Goal: Use online tool/utility: Utilize a website feature to perform a specific function

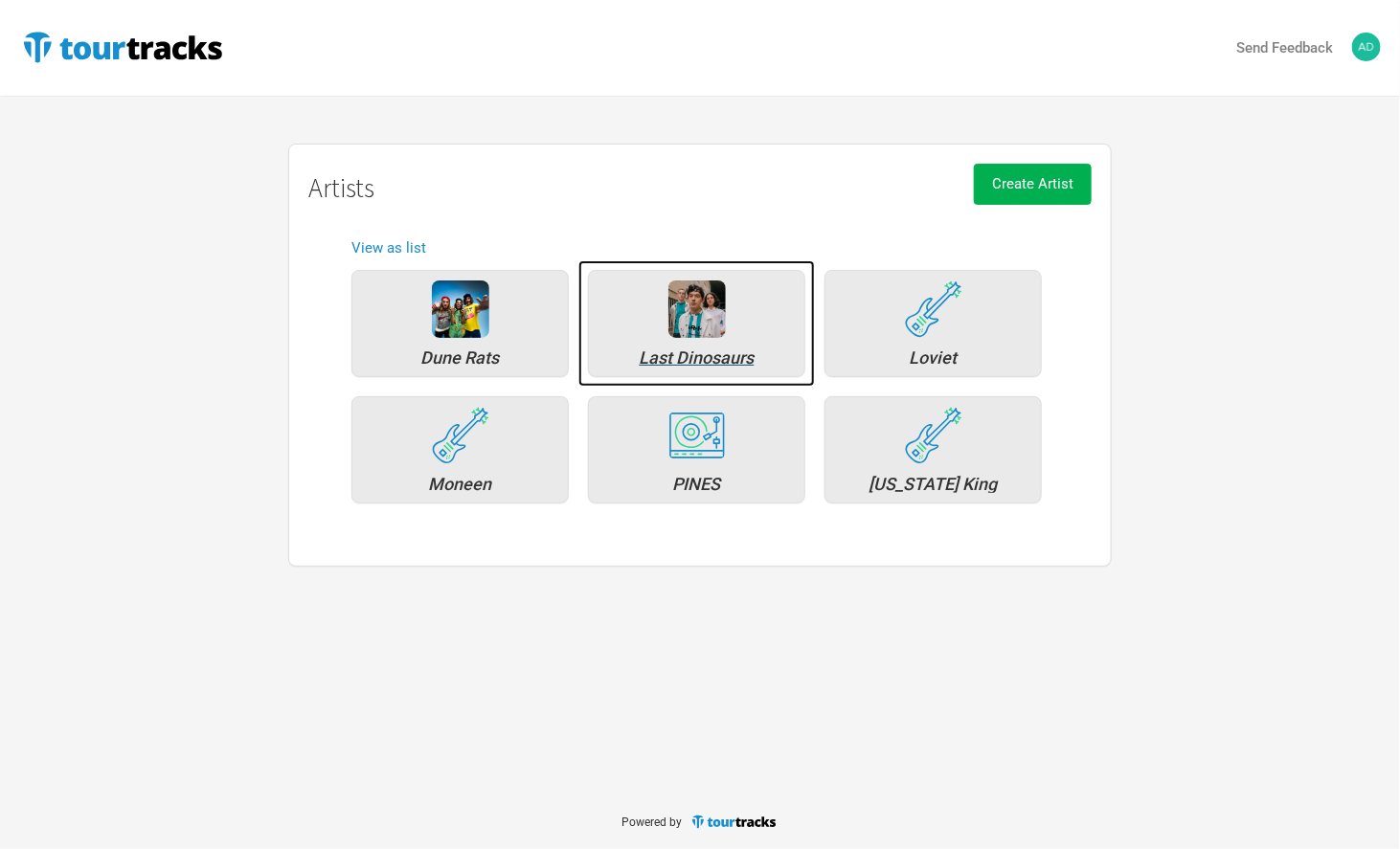
click at [731, 353] on div "Last Dinosaurs" at bounding box center [697, 359] width 197 height 18
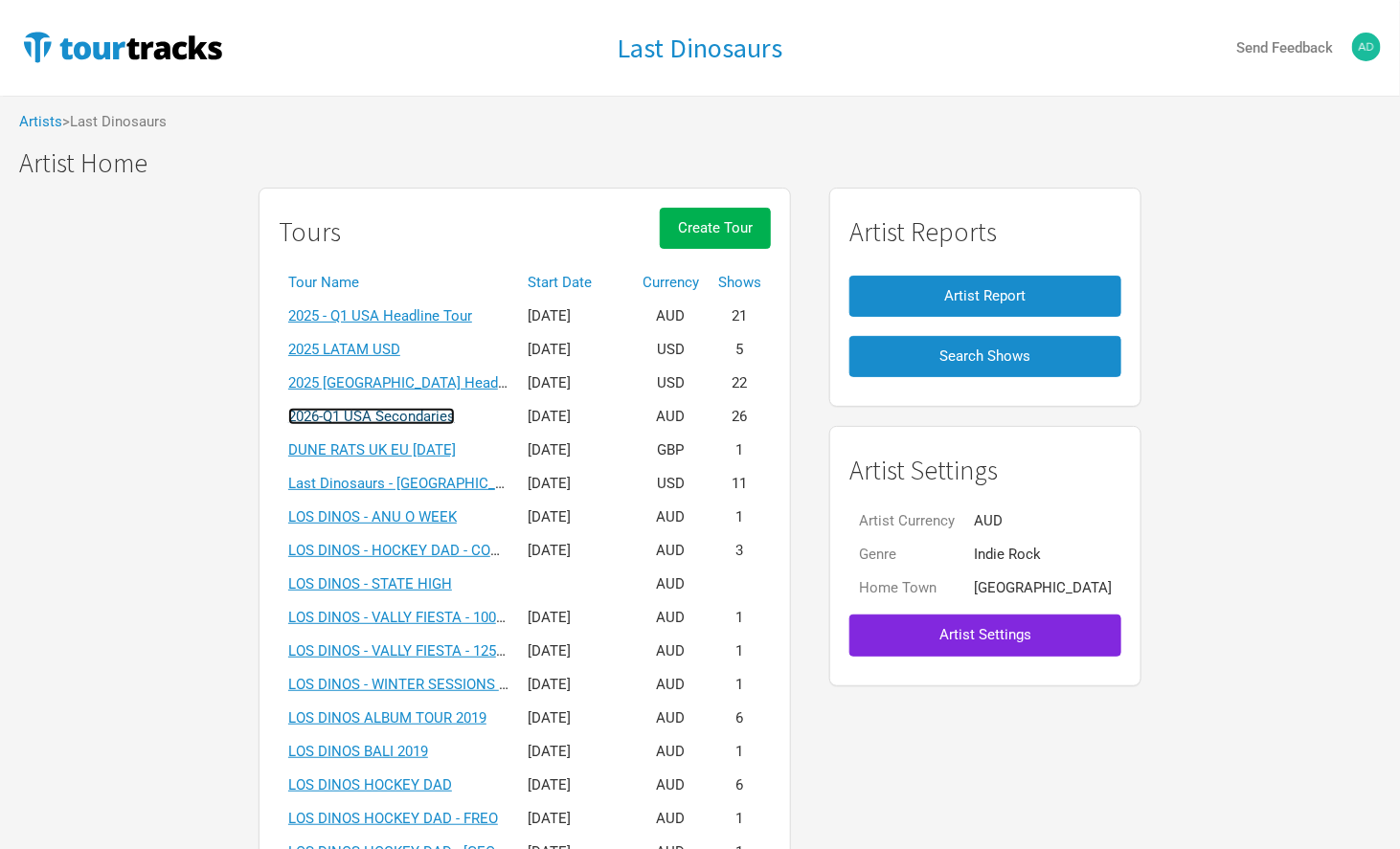
click at [396, 415] on link "2026-Q1 USA Secondaries" at bounding box center [372, 417] width 167 height 18
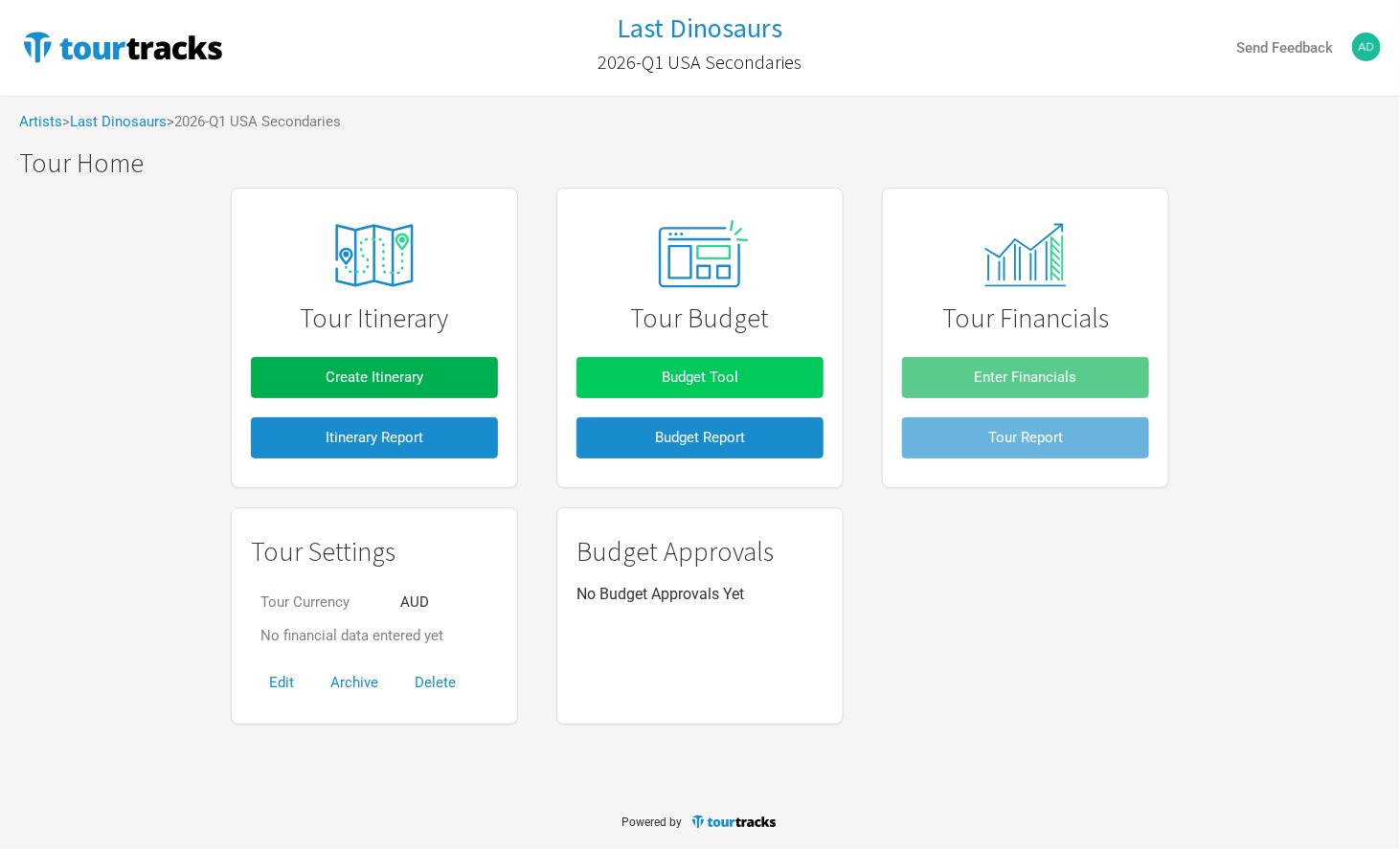
click at [733, 373] on span "Budget Tool" at bounding box center [700, 377] width 77 height 18
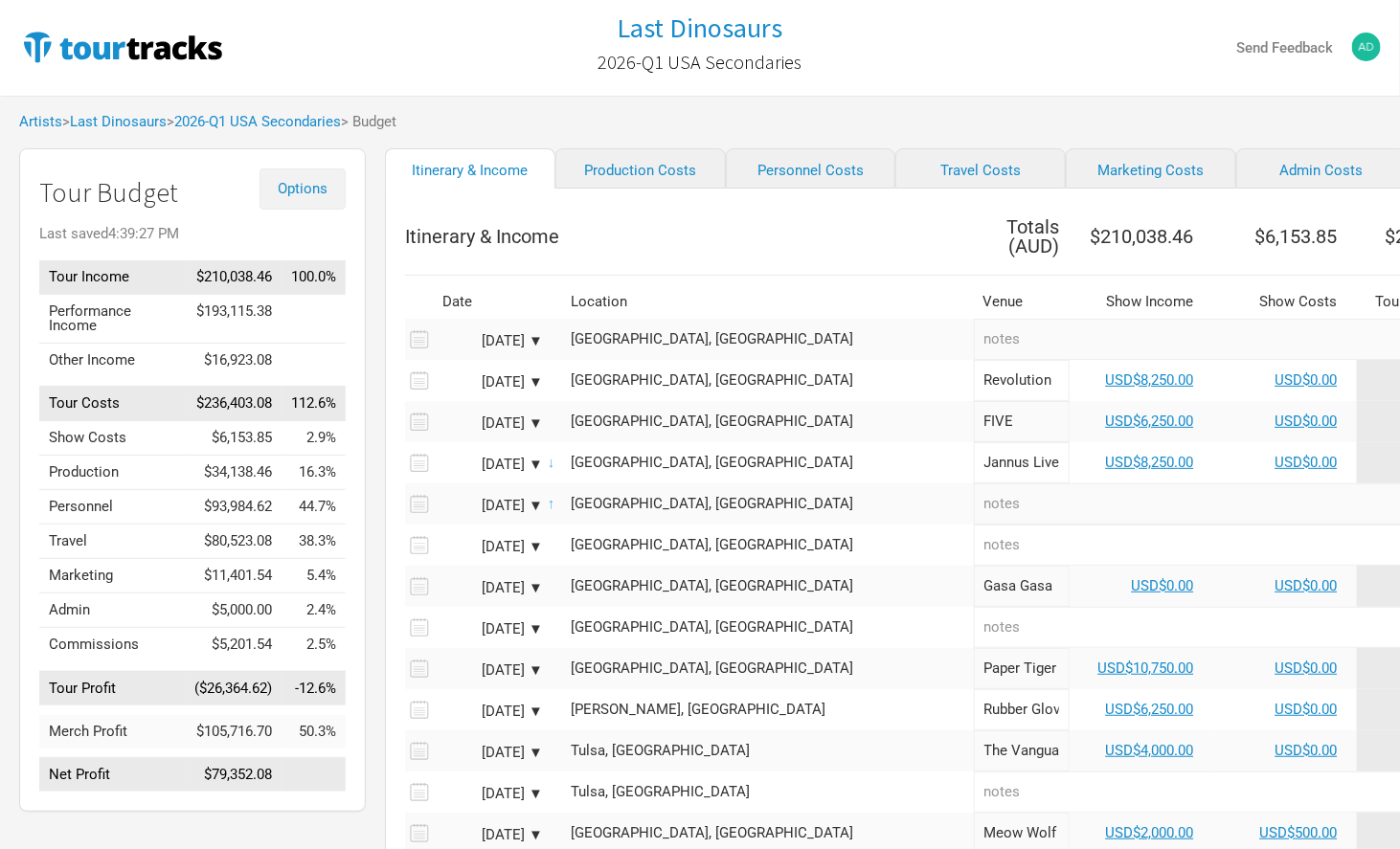
click at [289, 188] on span "Options" at bounding box center [303, 189] width 50 height 18
click at [286, 287] on link "Budget Report" at bounding box center [272, 285] width 101 height 33
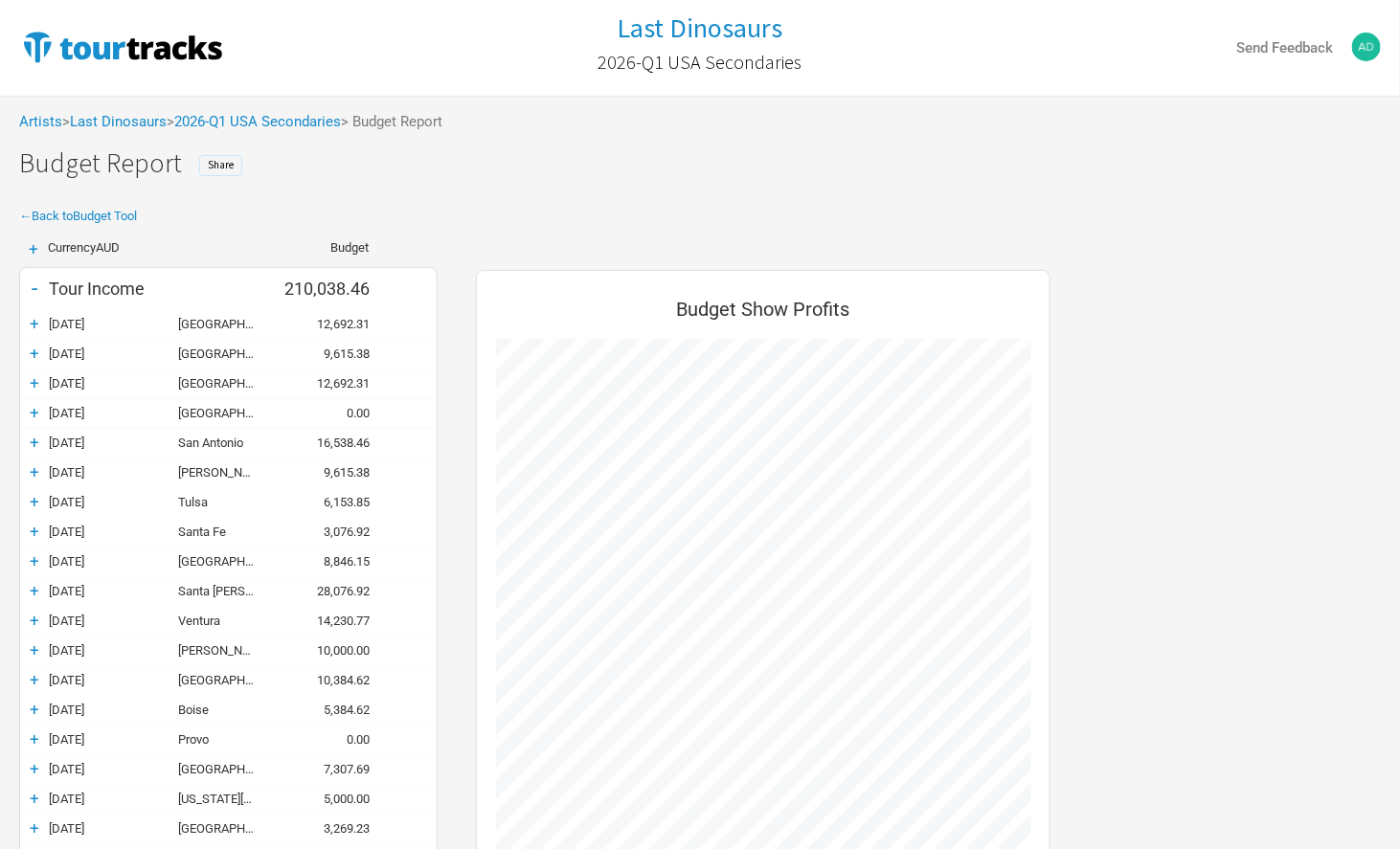
scroll to position [1286, 613]
click at [223, 168] on span "Share" at bounding box center [220, 165] width 26 height 14
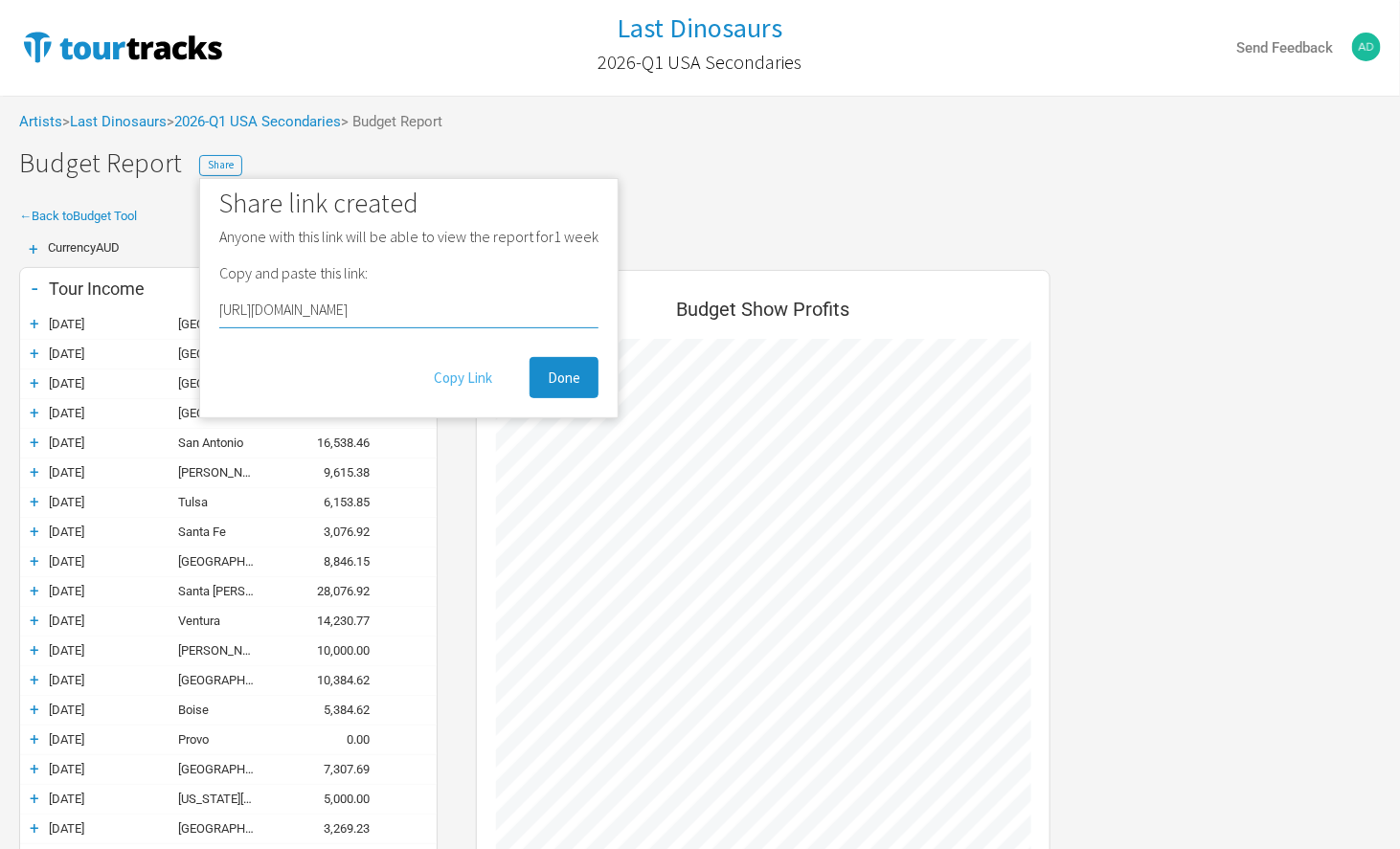
click at [453, 379] on button "Copy Link" at bounding box center [463, 377] width 94 height 41
